Goal: Navigation & Orientation: Find specific page/section

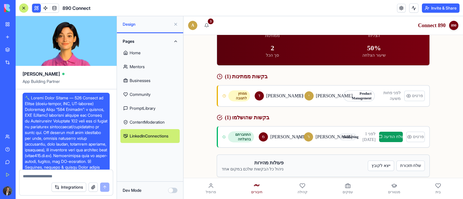
scroll to position [5540, 0]
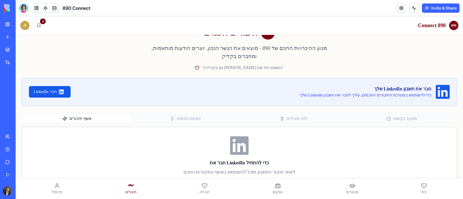
scroll to position [23, 0]
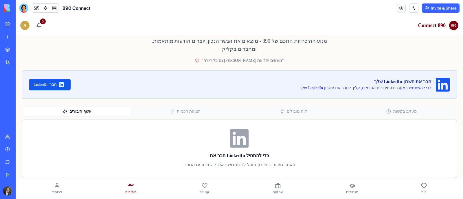
click at [275, 192] on span "עסקים" at bounding box center [278, 192] width 10 height 5
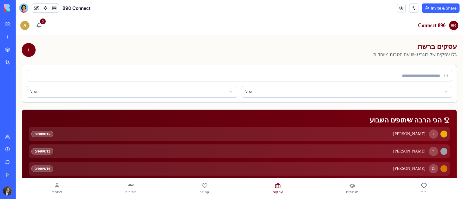
click at [344, 190] on link "מנטורים" at bounding box center [352, 189] width 19 height 16
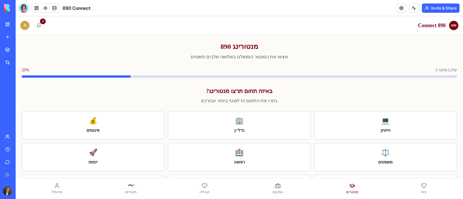
click at [203, 187] on icon at bounding box center [204, 186] width 5 height 4
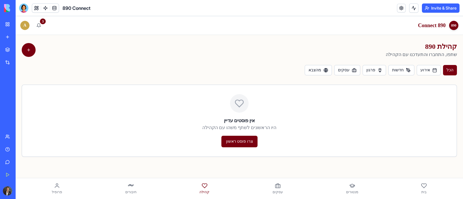
click at [427, 192] on link "בית" at bounding box center [424, 189] width 13 height 16
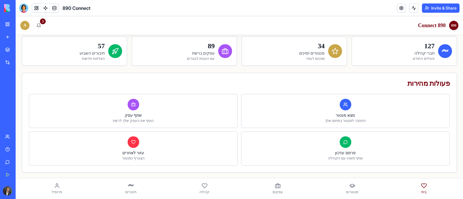
scroll to position [33, 0]
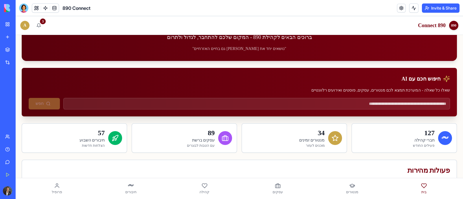
click at [8, 48] on link "Marketplace" at bounding box center [13, 50] width 23 height 12
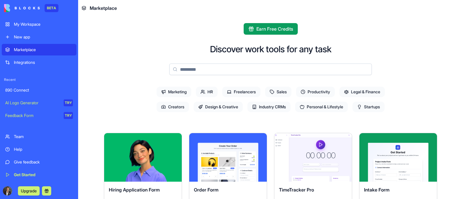
scroll to position [36, 0]
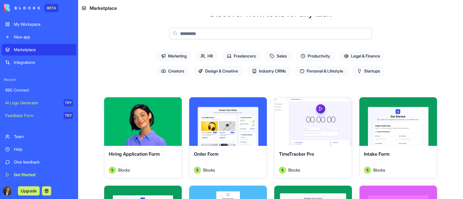
click at [373, 72] on span "Startups" at bounding box center [369, 71] width 32 height 10
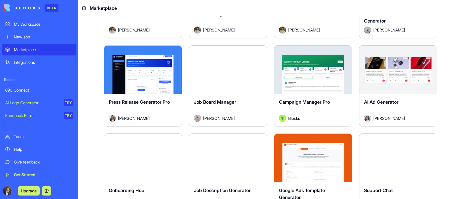
scroll to position [542, 0]
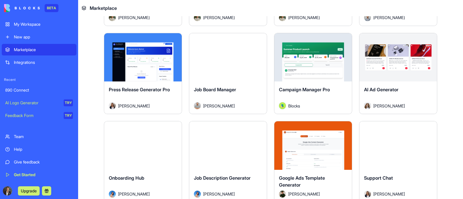
click at [35, 48] on div "Marketplace" at bounding box center [43, 50] width 59 height 6
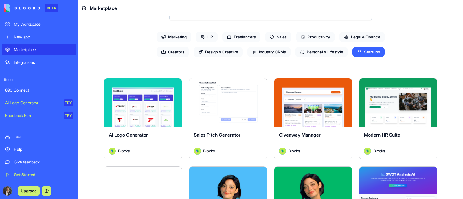
scroll to position [0, 0]
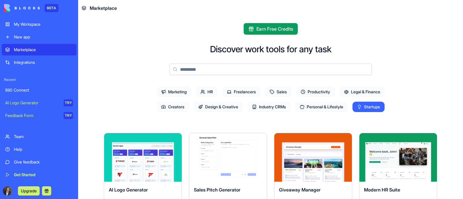
click at [207, 89] on span "HR" at bounding box center [207, 92] width 22 height 10
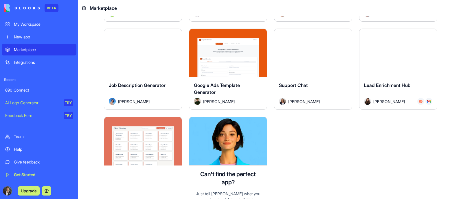
scroll to position [882, 0]
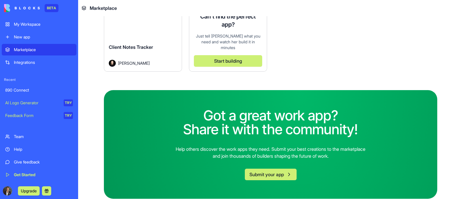
click at [25, 24] on div "My Workspace" at bounding box center [43, 24] width 59 height 6
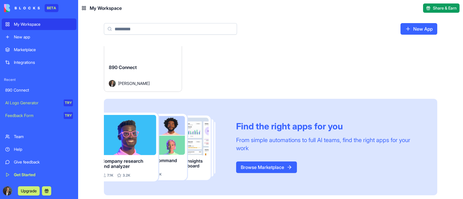
scroll to position [37, 0]
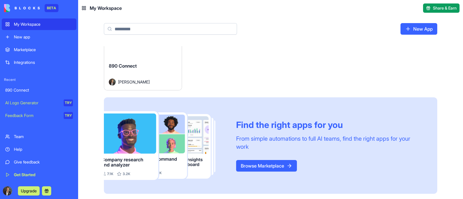
click at [268, 163] on link "Browse Marketplace" at bounding box center [266, 166] width 61 height 12
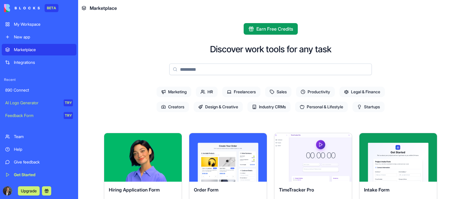
click at [285, 65] on input at bounding box center [270, 70] width 203 height 12
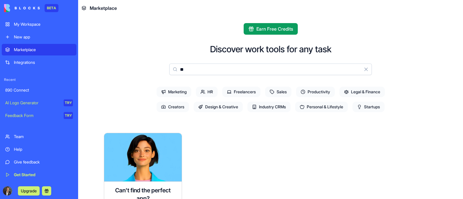
type input "*"
click at [173, 70] on icon at bounding box center [175, 69] width 5 height 5
click at [201, 70] on input "******" at bounding box center [270, 70] width 203 height 12
click at [191, 70] on input "******" at bounding box center [270, 70] width 203 height 12
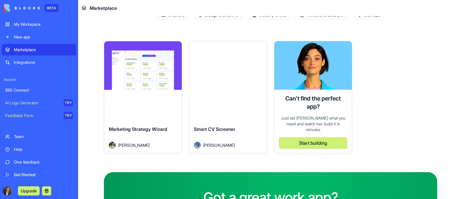
scroll to position [109, 0]
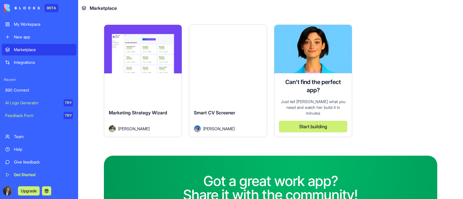
type input "****"
click at [162, 71] on div "Explore" at bounding box center [143, 49] width 78 height 49
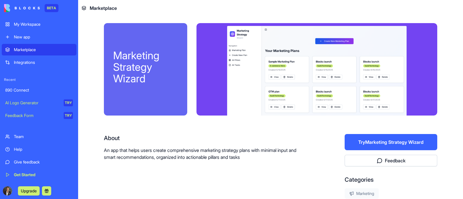
scroll to position [43, 0]
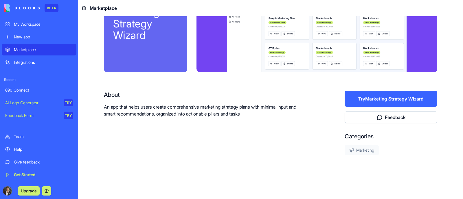
click at [18, 87] on div "890 Connect" at bounding box center [39, 90] width 68 height 6
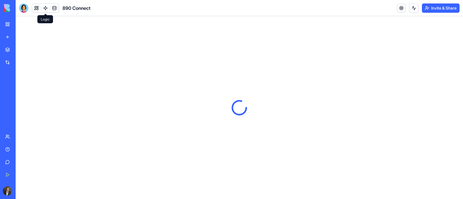
click at [44, 7] on link at bounding box center [45, 8] width 9 height 9
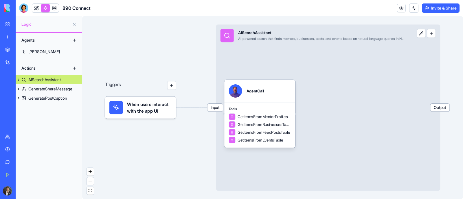
click at [92, 181] on button "zoom out" at bounding box center [91, 182] width 8 height 8
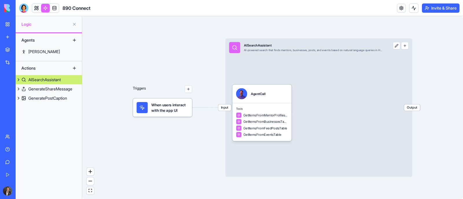
click at [92, 181] on button "zoom out" at bounding box center [91, 182] width 8 height 8
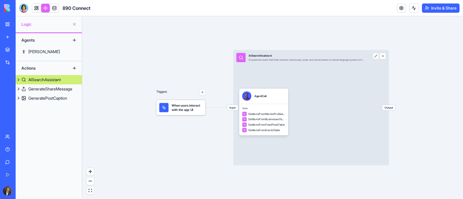
click at [92, 181] on button "zoom out" at bounding box center [91, 182] width 8 height 8
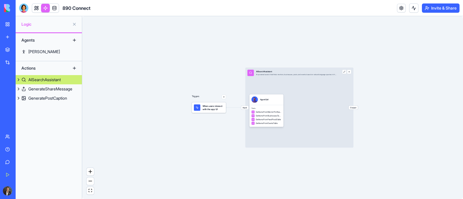
click at [92, 181] on button "zoom out" at bounding box center [91, 182] width 8 height 8
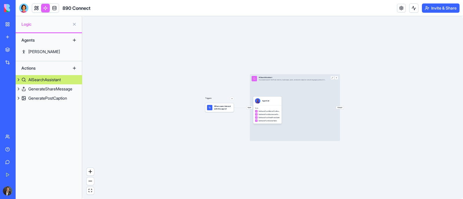
click at [91, 173] on icon "zoom in" at bounding box center [90, 171] width 3 height 3
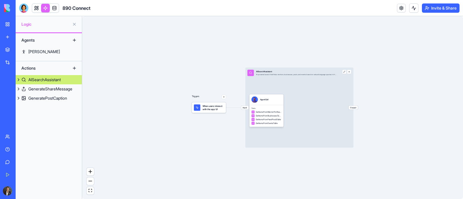
click at [91, 173] on icon "zoom in" at bounding box center [90, 171] width 3 height 3
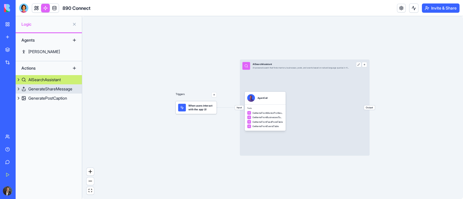
click at [57, 91] on div "GenerateShareMessage" at bounding box center [50, 89] width 44 height 6
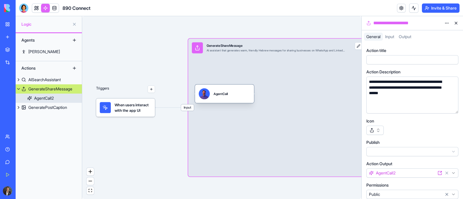
click at [58, 100] on link "AgentCall2" at bounding box center [49, 98] width 66 height 9
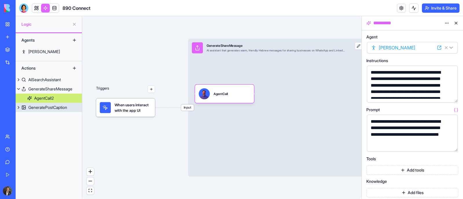
click at [58, 107] on div "GeneratePostCaption" at bounding box center [47, 108] width 39 height 6
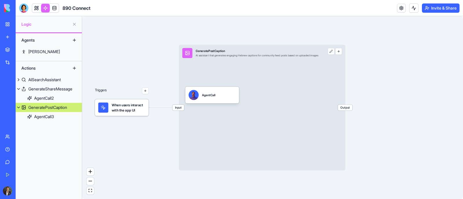
click at [58, 107] on div "GeneratePostCaption" at bounding box center [47, 108] width 39 height 6
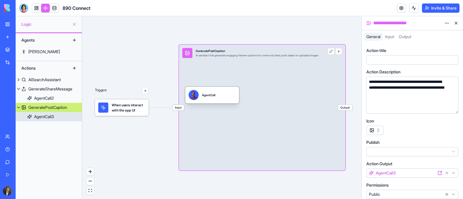
click at [54, 116] on div "AgentCall3" at bounding box center [44, 117] width 20 height 6
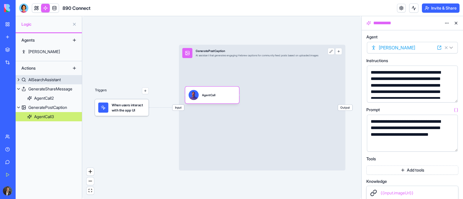
click at [52, 80] on div "AISearchAssistant" at bounding box center [44, 80] width 32 height 6
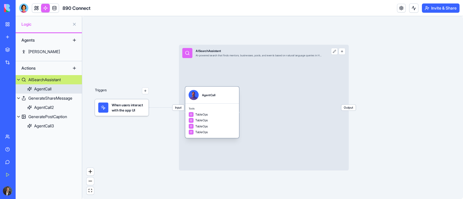
click at [51, 89] on div "AgentCall" at bounding box center [42, 89] width 17 height 6
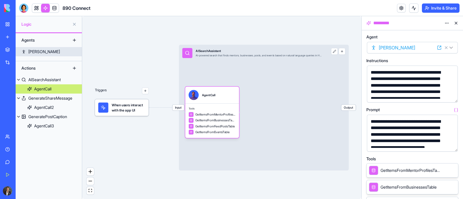
click at [46, 50] on link "[PERSON_NAME]" at bounding box center [49, 51] width 66 height 9
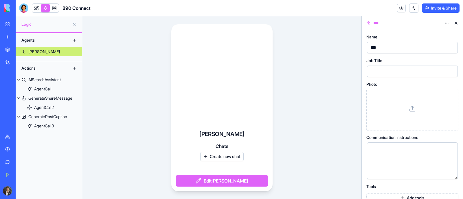
click at [45, 22] on span "Logic" at bounding box center [45, 24] width 48 height 6
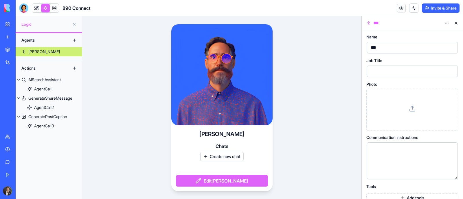
click at [22, 24] on span "Logic" at bounding box center [45, 24] width 48 height 6
click at [33, 41] on div "Agents" at bounding box center [42, 40] width 46 height 9
click at [33, 65] on div "Actions" at bounding box center [42, 68] width 46 height 9
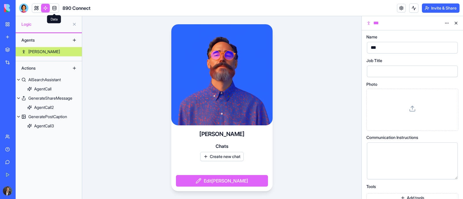
click at [55, 8] on link at bounding box center [54, 8] width 9 height 9
